Goal: Contribute content

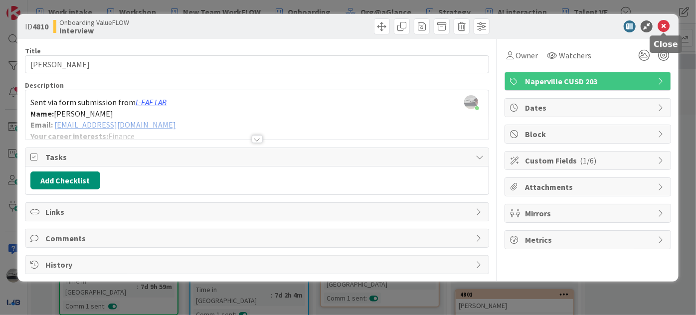
click at [662, 22] on icon at bounding box center [663, 26] width 12 height 12
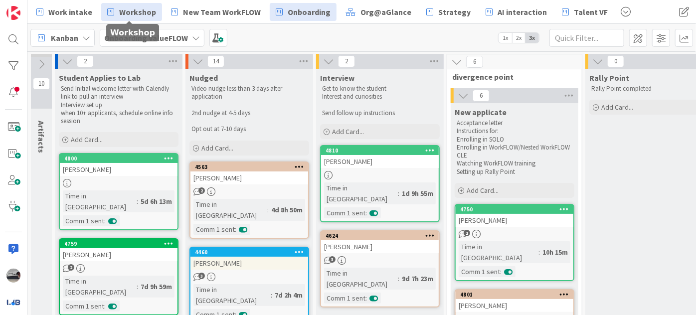
click at [124, 9] on span "Workshop" at bounding box center [137, 12] width 37 height 12
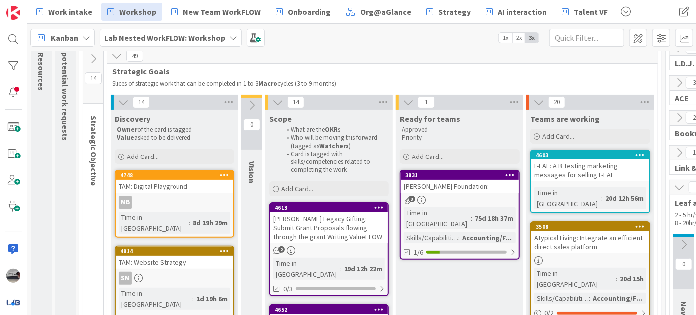
scroll to position [90, 0]
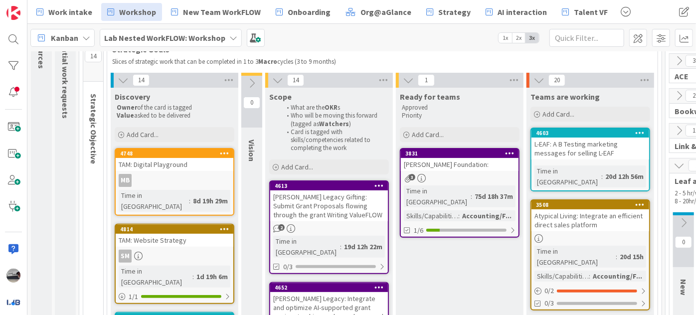
click at [321, 193] on div "[PERSON_NAME] Legacy Gifting: Submit Grant Proposals flowing through the grant …" at bounding box center [329, 205] width 118 height 31
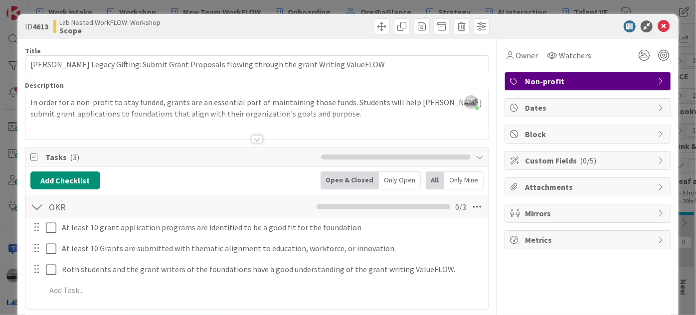
click at [657, 184] on icon at bounding box center [661, 187] width 8 height 8
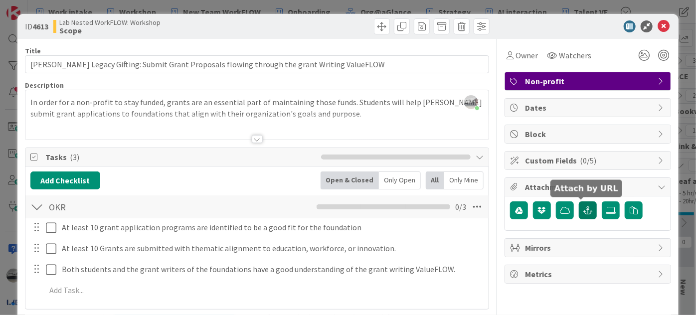
click at [583, 209] on icon "button" at bounding box center [587, 210] width 9 height 8
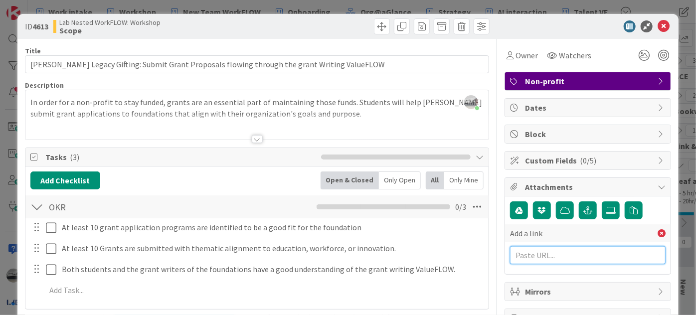
click at [515, 250] on input "text" at bounding box center [587, 255] width 155 height 18
paste input "[URL][DOMAIN_NAME]"
type input "[URL][DOMAIN_NAME]"
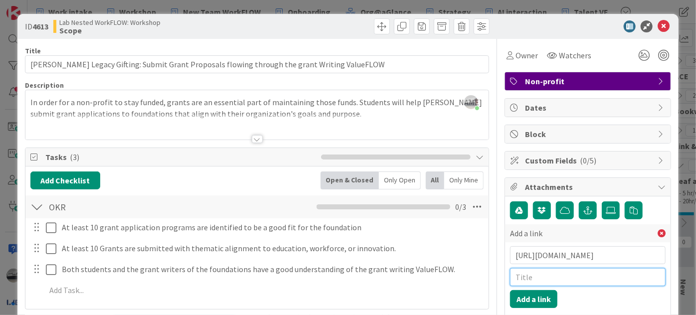
click at [520, 275] on input "text" at bounding box center [587, 277] width 155 height 18
type input "Grant writing valueFLOW walkthrough"
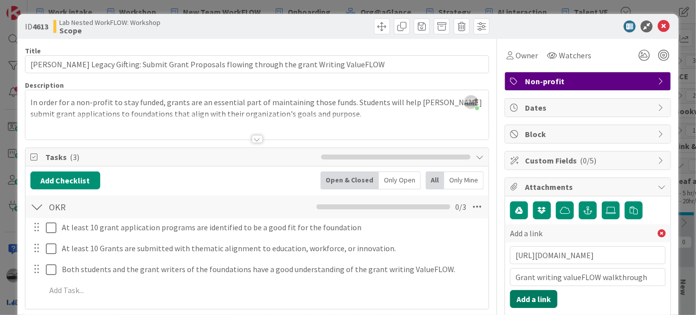
click at [527, 293] on button "Add a link" at bounding box center [533, 299] width 47 height 18
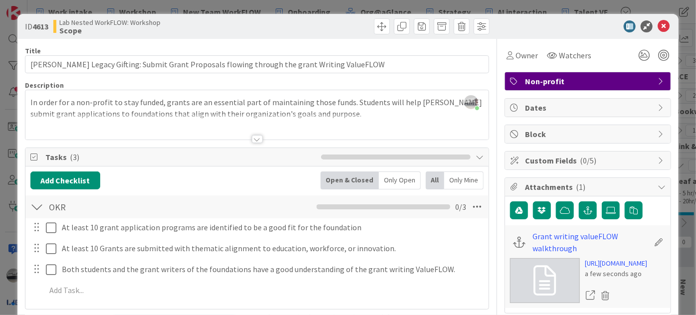
click at [257, 137] on div at bounding box center [257, 139] width 11 height 8
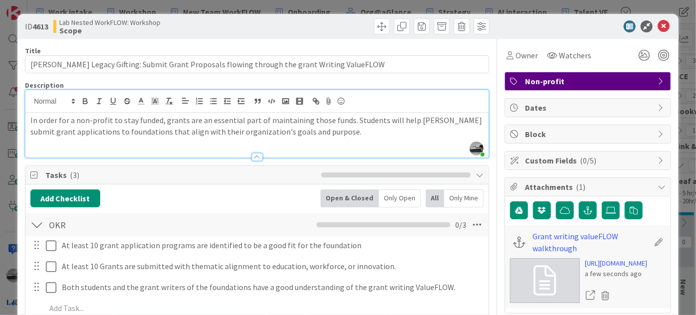
click at [336, 134] on p "In order for a non-profit to stay funded, grants are an essential part of maint…" at bounding box center [256, 126] width 453 height 22
click at [657, 24] on icon at bounding box center [663, 26] width 12 height 12
